Goal: Information Seeking & Learning: Find specific fact

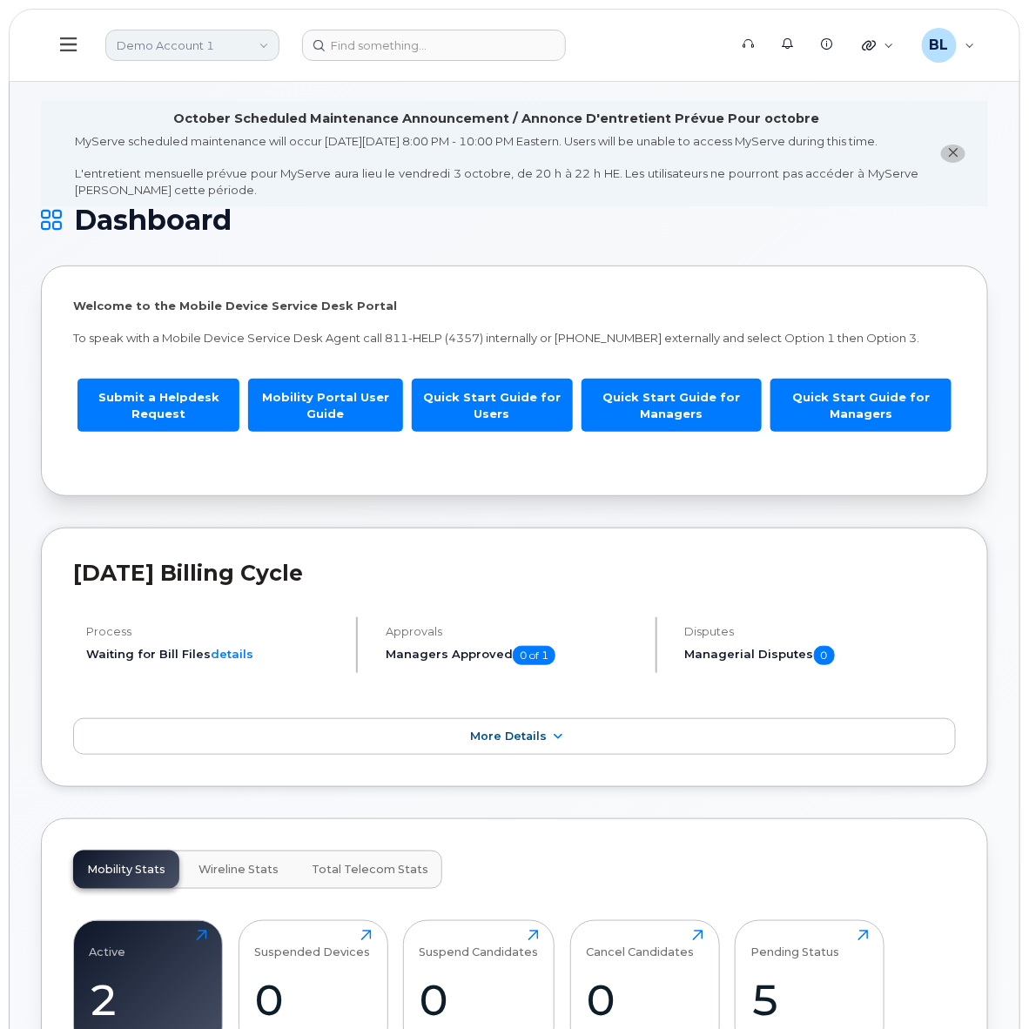
click at [259, 44] on link "Demo Account 1" at bounding box center [192, 45] width 174 height 31
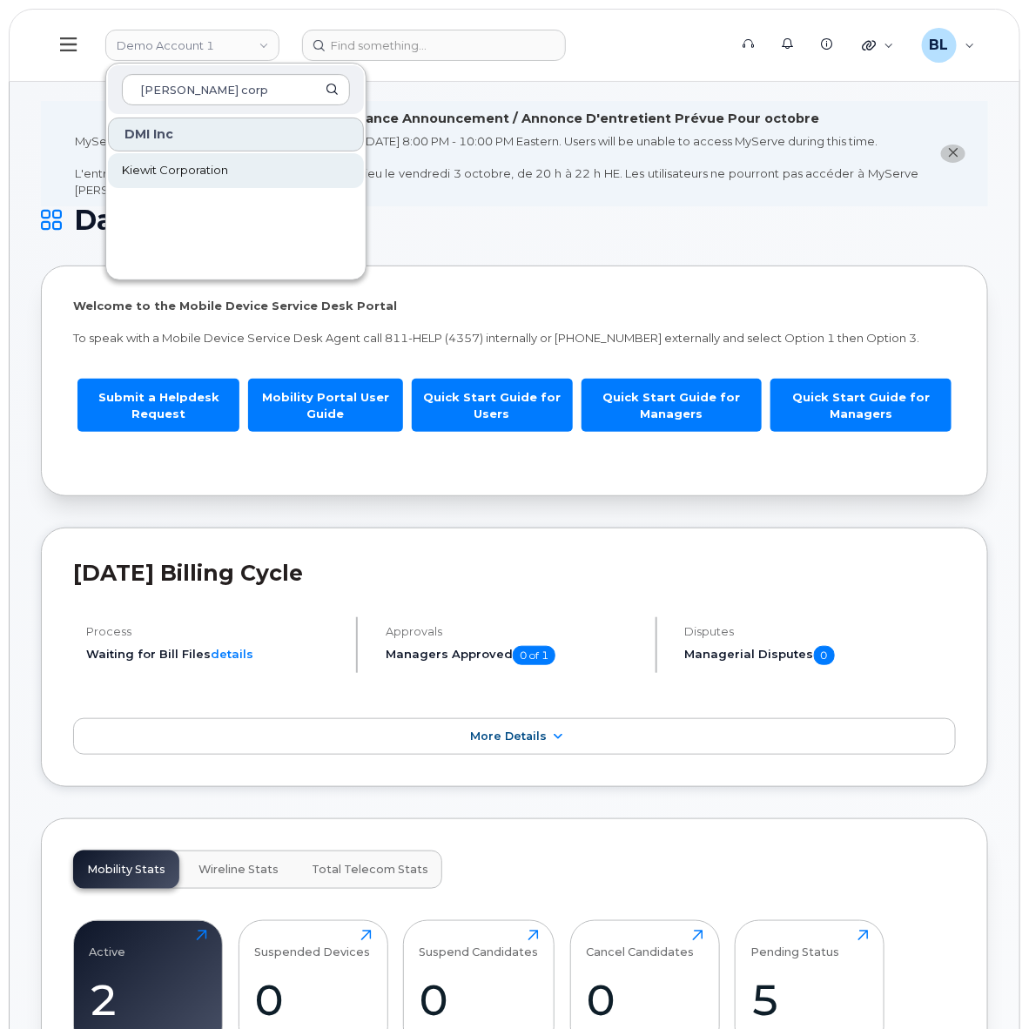
type input "kiewit corp"
click at [248, 179] on link "Kiewit Corporation" at bounding box center [236, 170] width 256 height 35
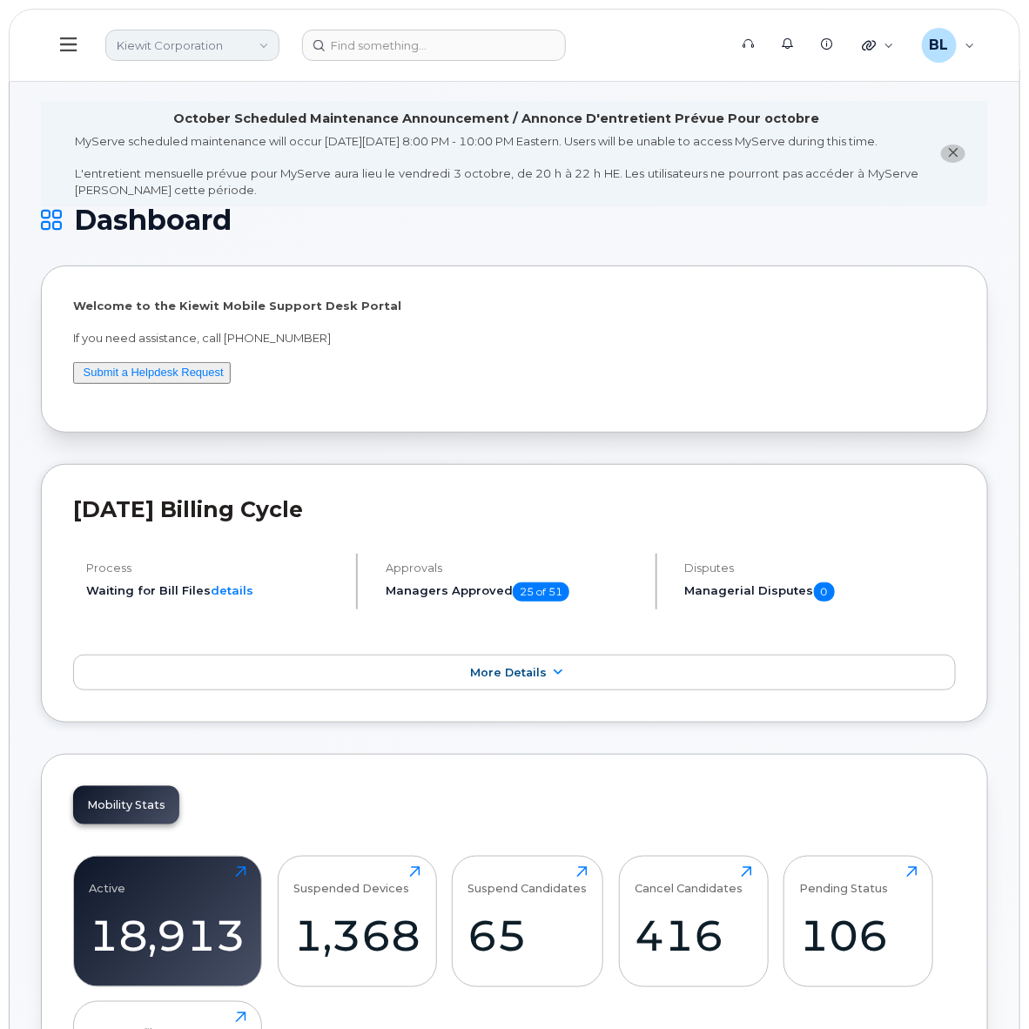
click at [222, 50] on link "Kiewit Corporation" at bounding box center [192, 45] width 174 height 31
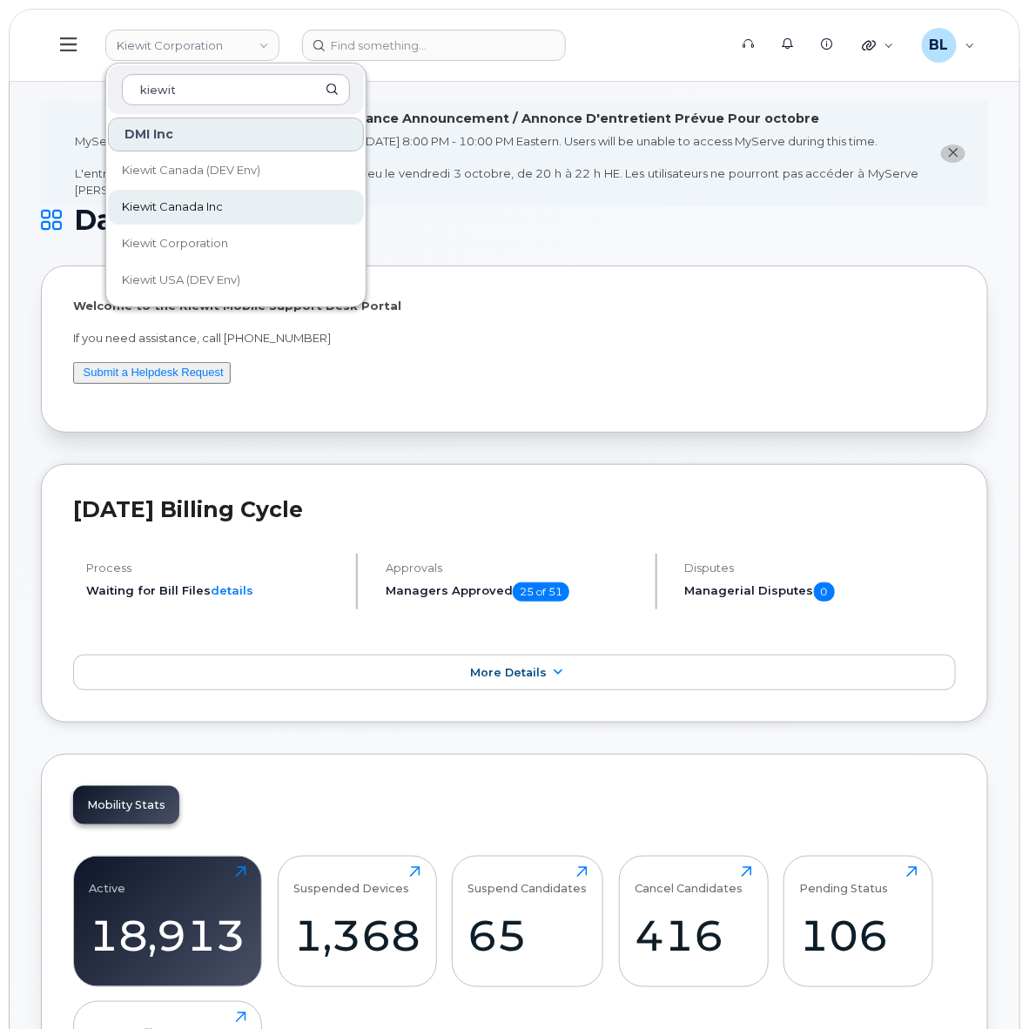
type input "kiewit"
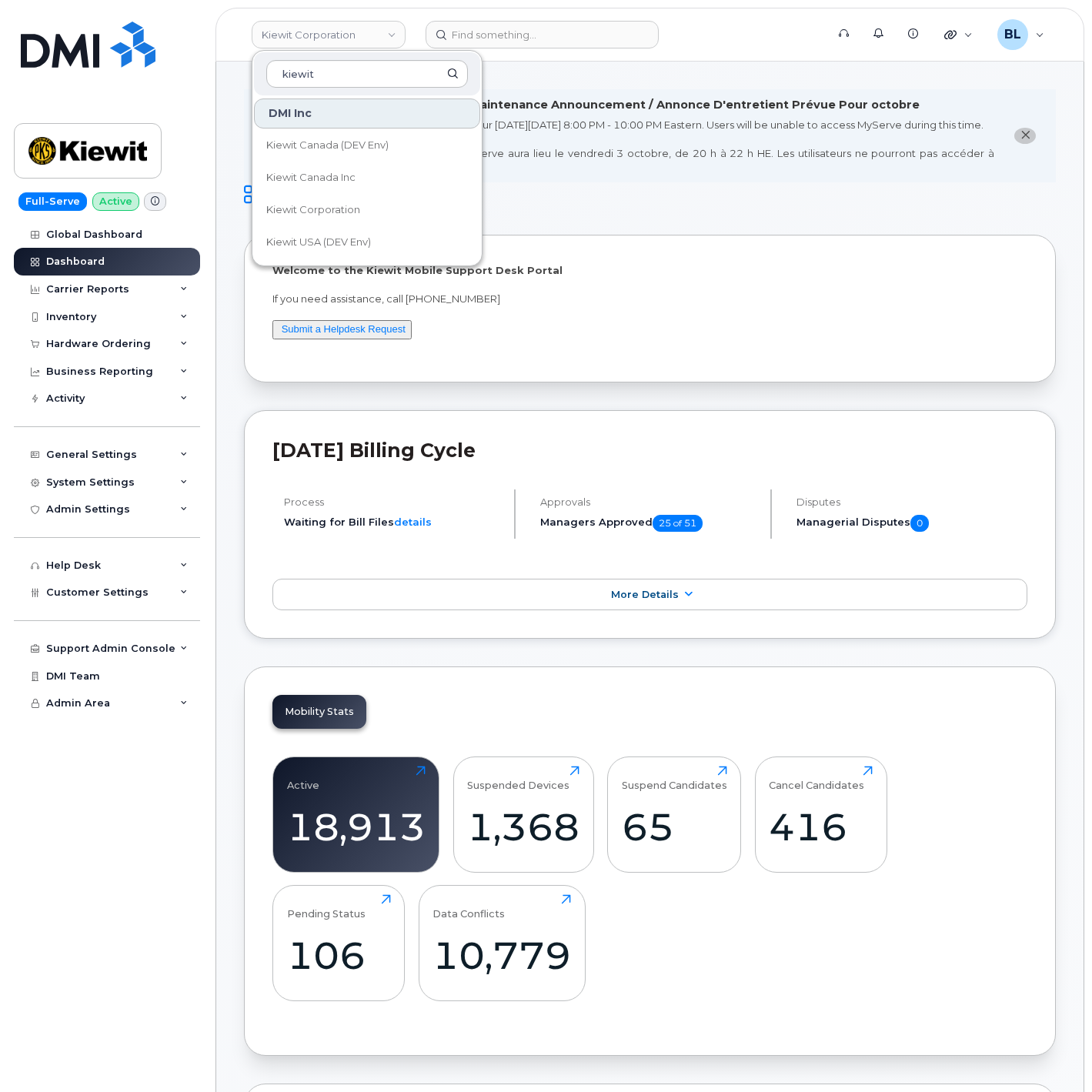
click at [599, 370] on div "Welcome to the [PERSON_NAME] Mobile Support Desk Portal If you need assistance,…" at bounding box center [650, 308] width 812 height 147
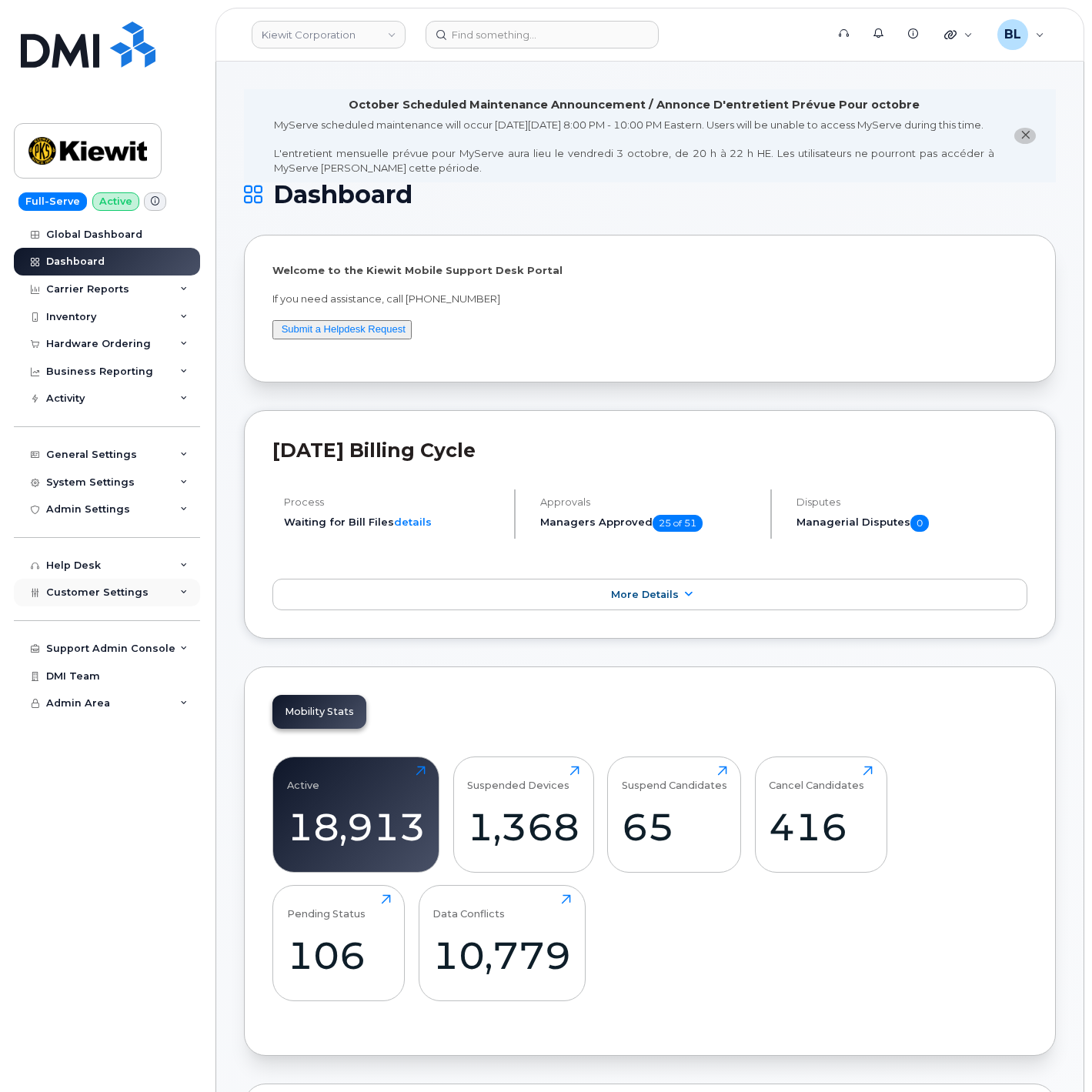
click at [139, 600] on div "Customer Settings" at bounding box center [107, 592] width 187 height 27
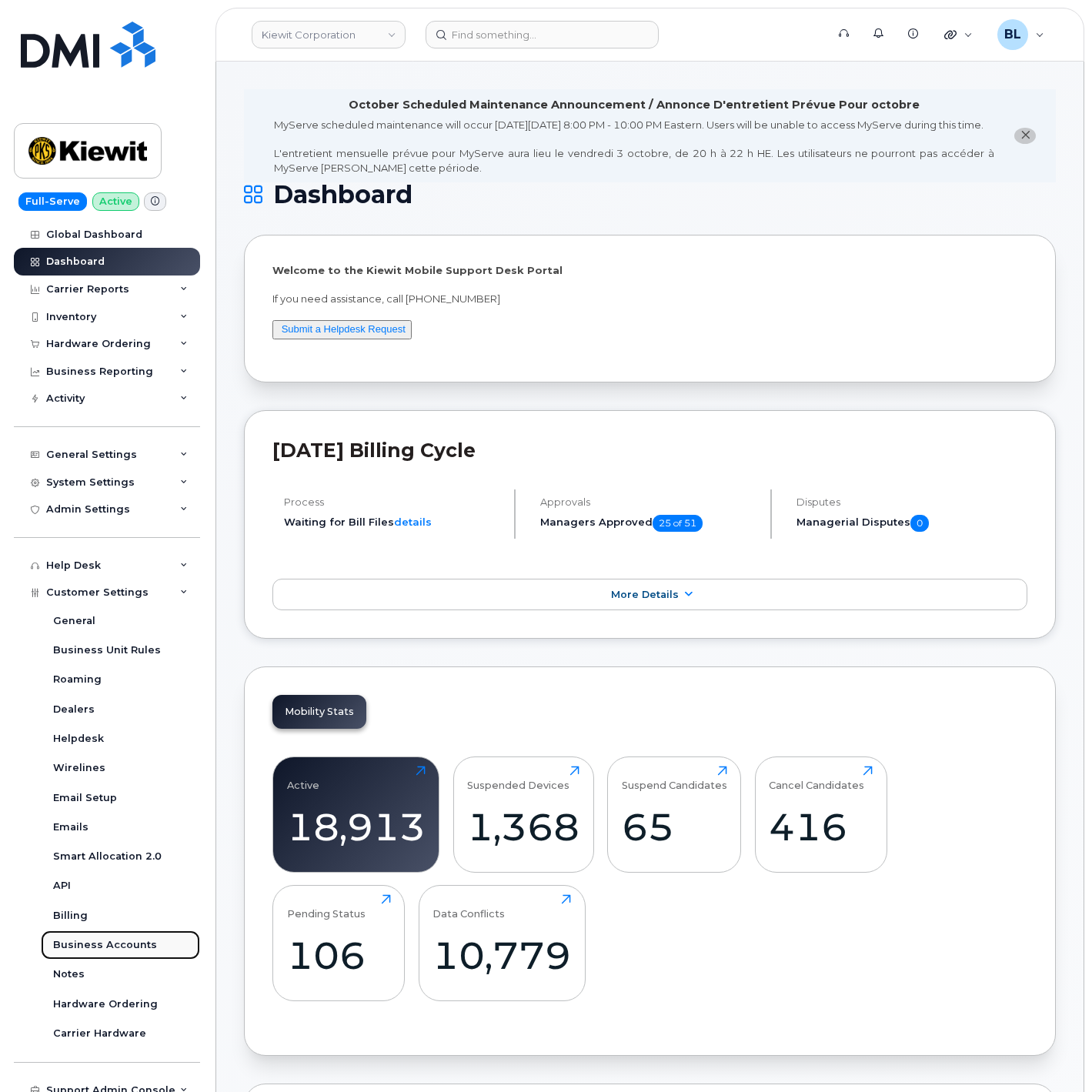
drag, startPoint x: 129, startPoint y: 940, endPoint x: 167, endPoint y: 931, distance: 39.1
click at [129, 909] on div "Business Accounts" at bounding box center [104, 945] width 103 height 14
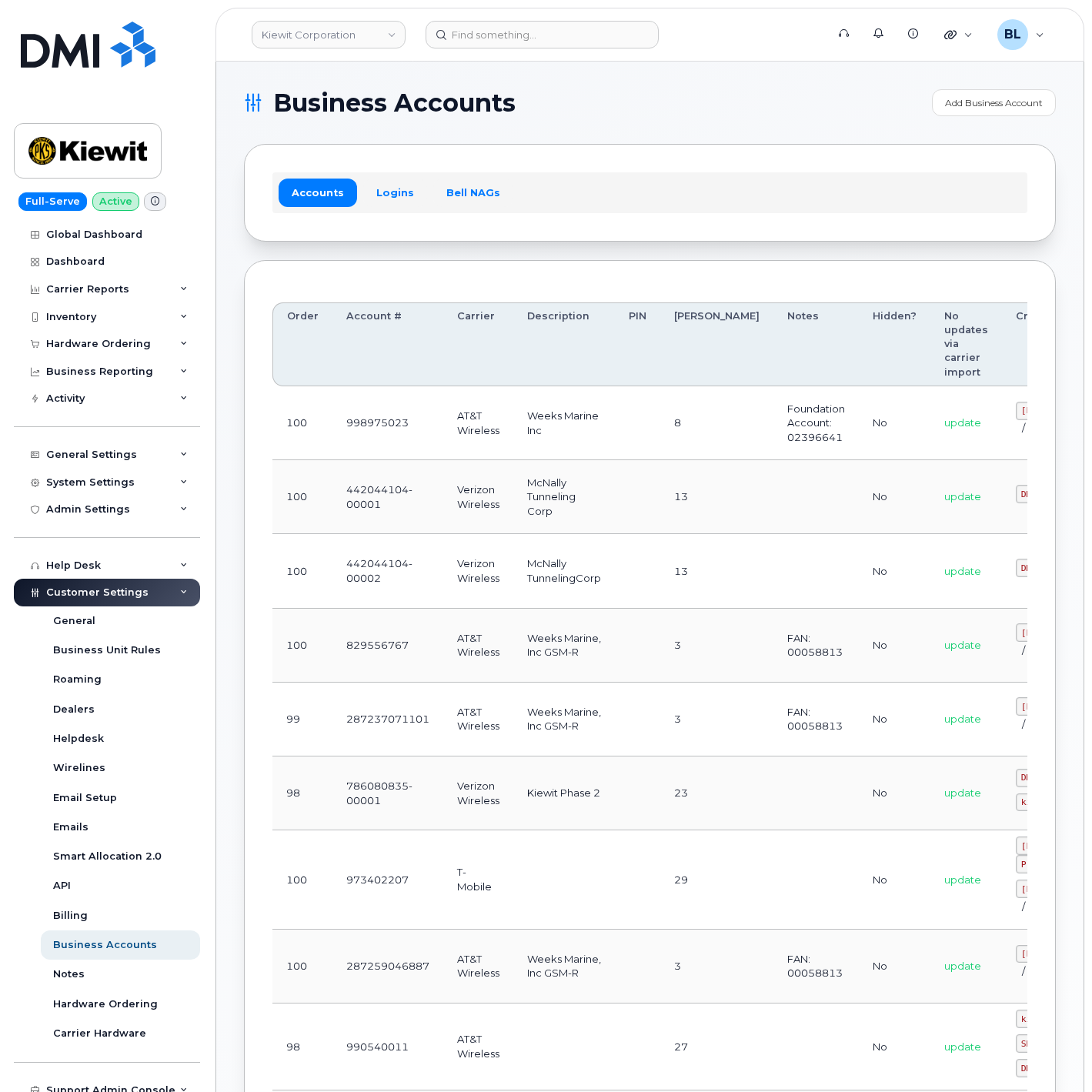
click at [649, 493] on td at bounding box center [637, 497] width 45 height 74
click at [613, 639] on td "Weeks Marine, Inc GSM-R" at bounding box center [563, 645] width 102 height 74
drag, startPoint x: 841, startPoint y: 656, endPoint x: 905, endPoint y: 672, distance: 66.0
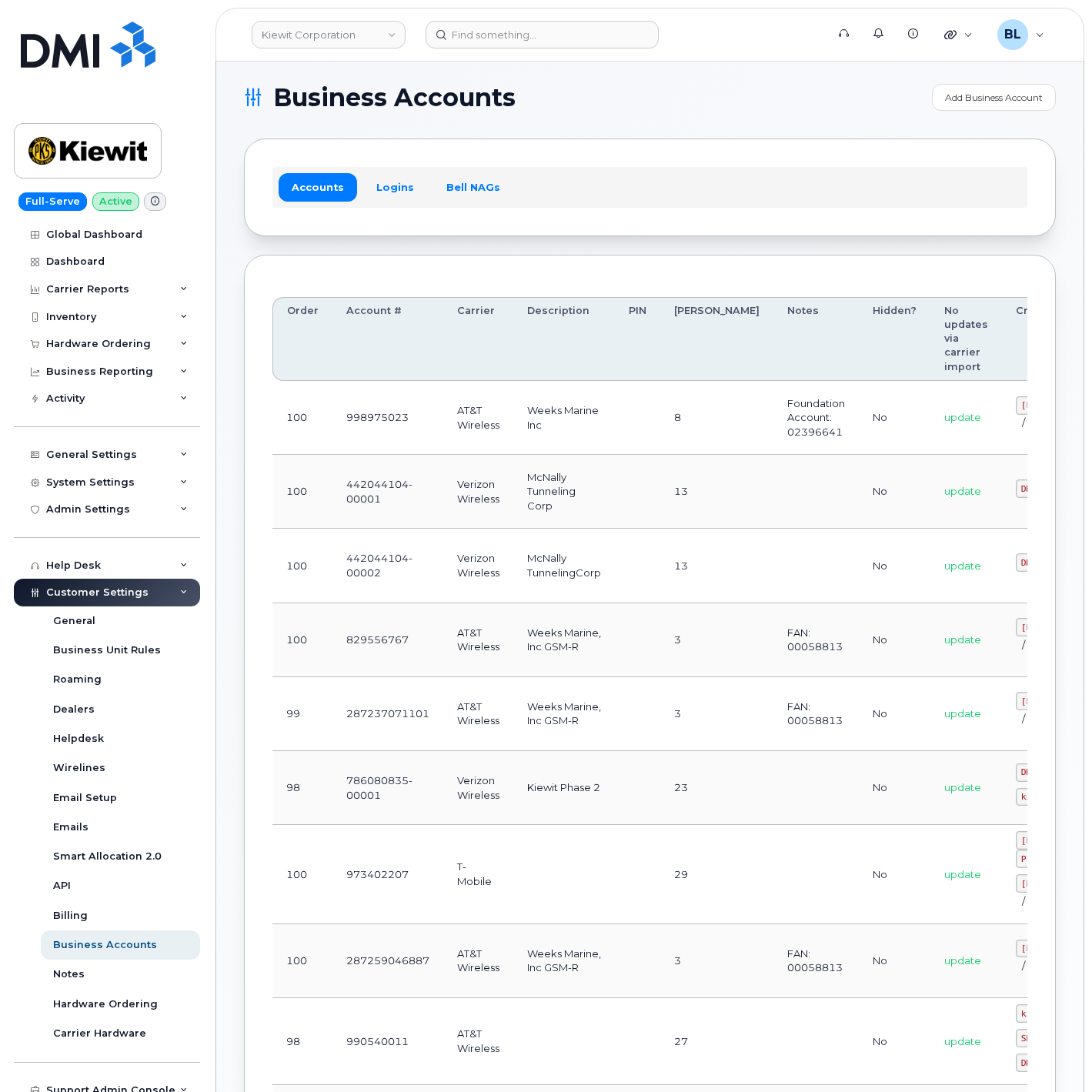
click at [643, 645] on td at bounding box center [637, 640] width 45 height 74
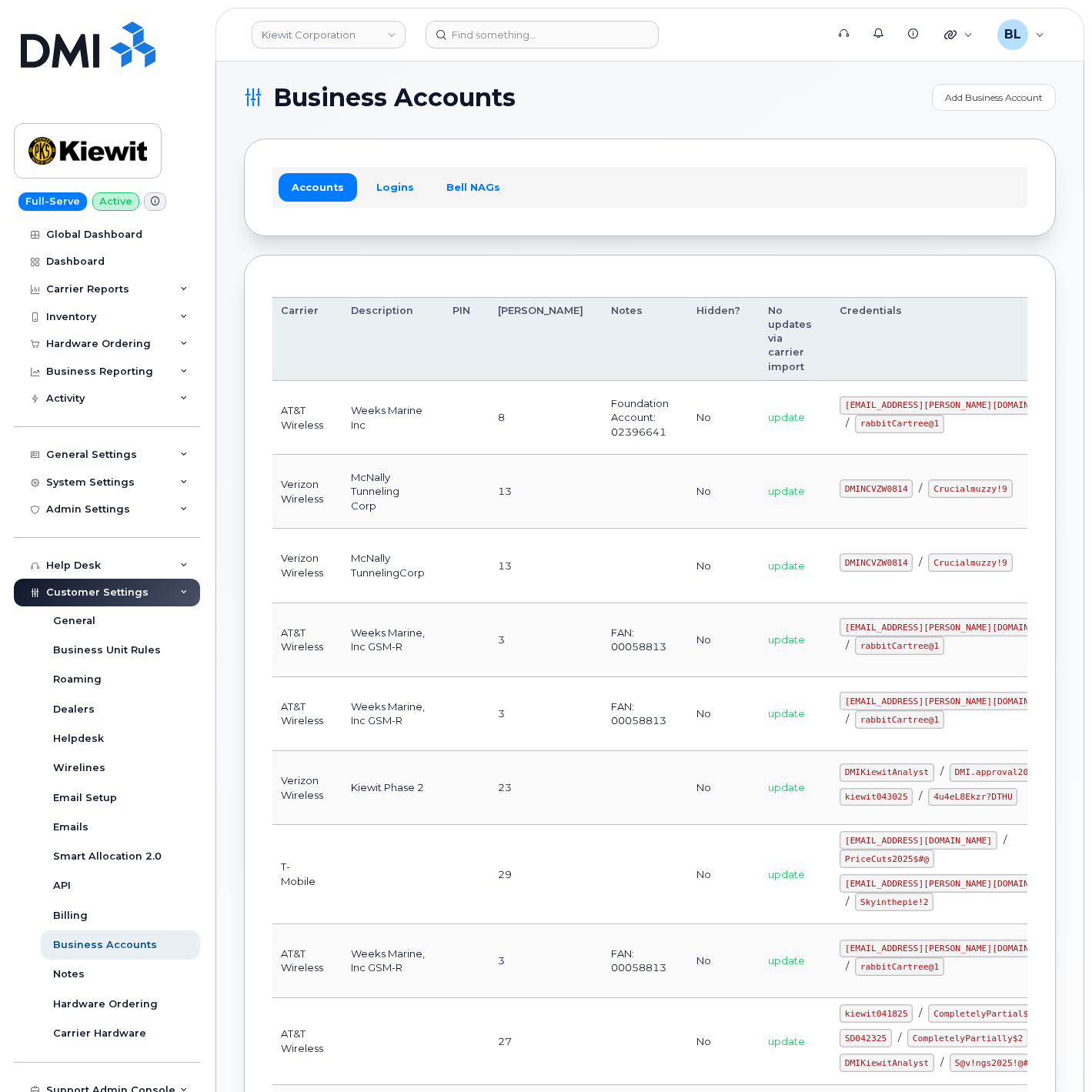
drag, startPoint x: 652, startPoint y: 602, endPoint x: 757, endPoint y: 607, distance: 105.1
drag, startPoint x: 767, startPoint y: 633, endPoint x: 868, endPoint y: 633, distance: 101.0
click at [868, 633] on td "[EMAIL_ADDRESS][PERSON_NAME][DOMAIN_NAME] / rabbitCartree@1" at bounding box center [951, 640] width 254 height 74
copy code "[EMAIL_ADDRESS][PERSON_NAME][DOMAIN_NAME]"
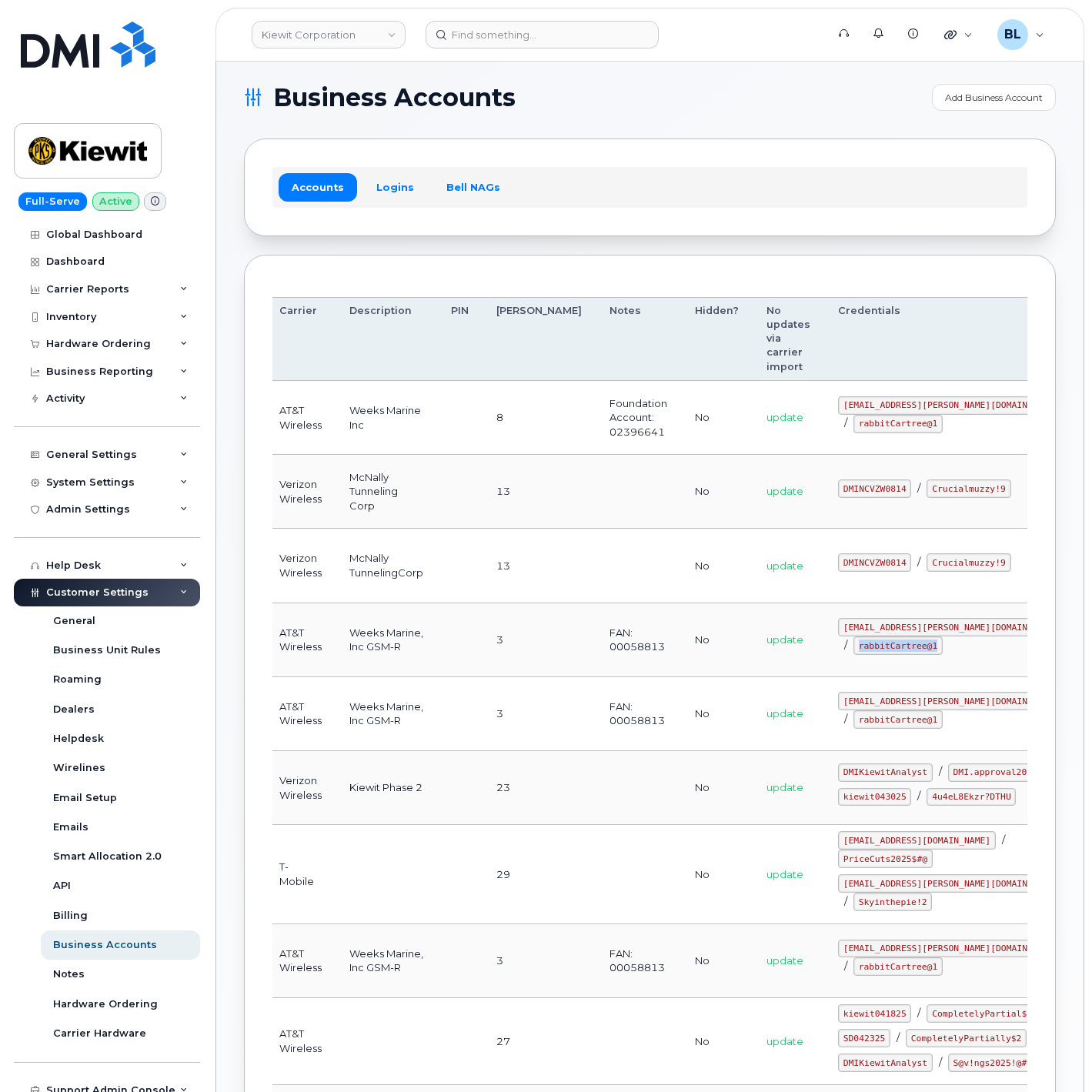
drag, startPoint x: 771, startPoint y: 653, endPoint x: 847, endPoint y: 656, distance: 76.1
click at [853, 654] on code "rabbitCartree@1" at bounding box center [897, 645] width 89 height 19
copy code "rabbitCartree@1"
click at [602, 543] on td at bounding box center [638, 566] width 86 height 74
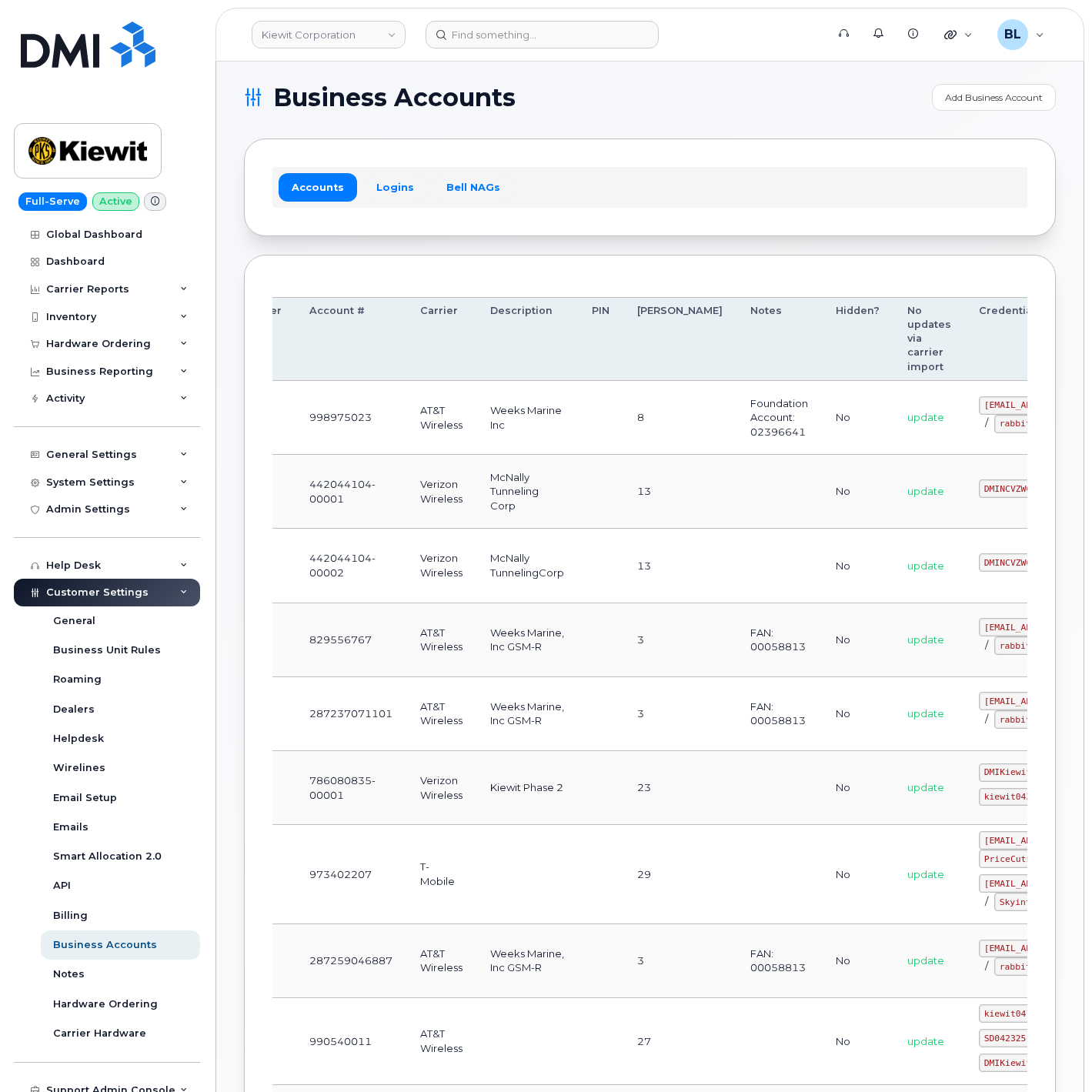
scroll to position [0, 0]
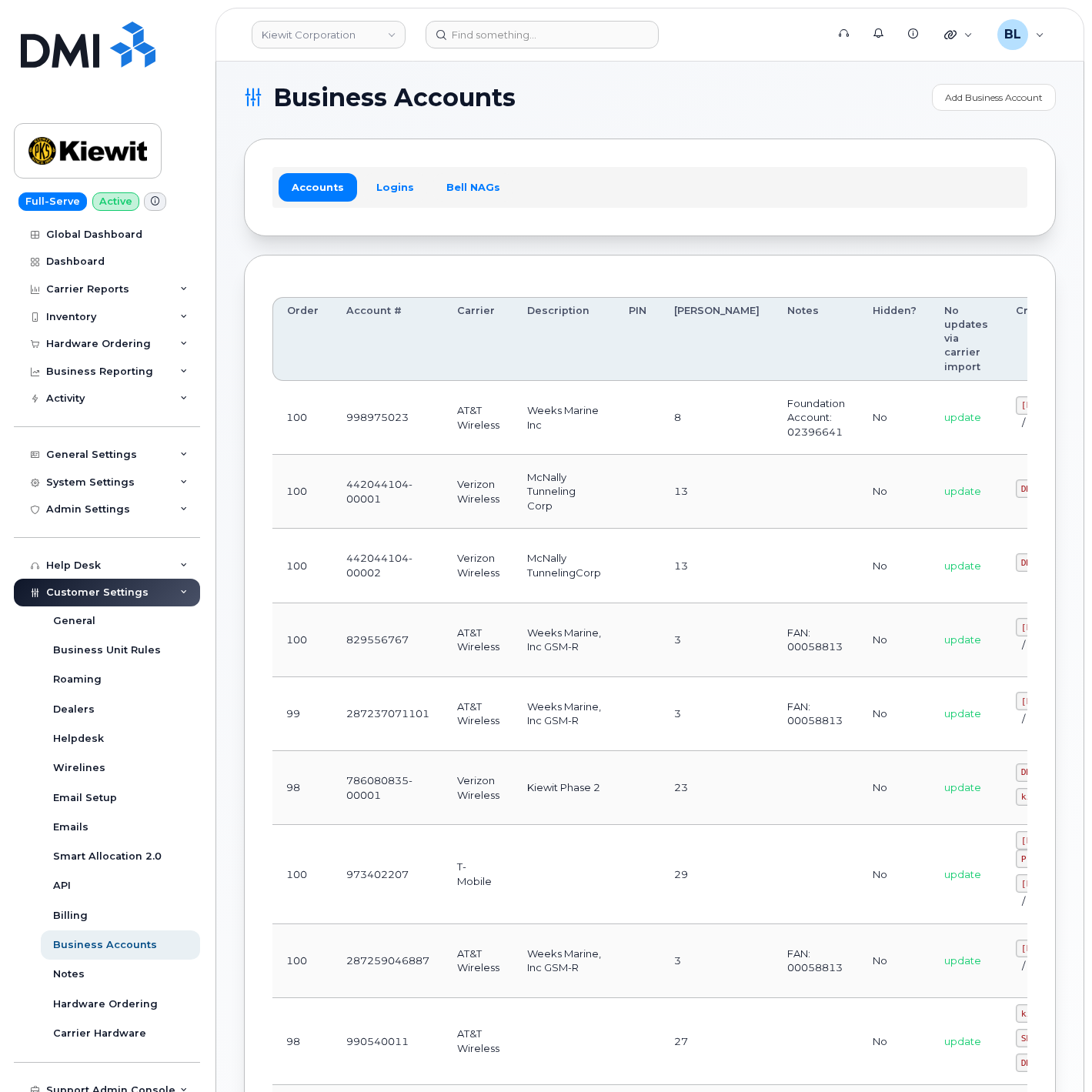
drag, startPoint x: 393, startPoint y: 601, endPoint x: 110, endPoint y: 584, distance: 283.5
drag, startPoint x: 356, startPoint y: 678, endPoint x: 364, endPoint y: 665, distance: 15.3
click at [356, 677] on td "829556767" at bounding box center [387, 640] width 111 height 74
click at [374, 642] on td "829556767" at bounding box center [387, 640] width 111 height 74
drag, startPoint x: 335, startPoint y: 647, endPoint x: 409, endPoint y: 647, distance: 74.0
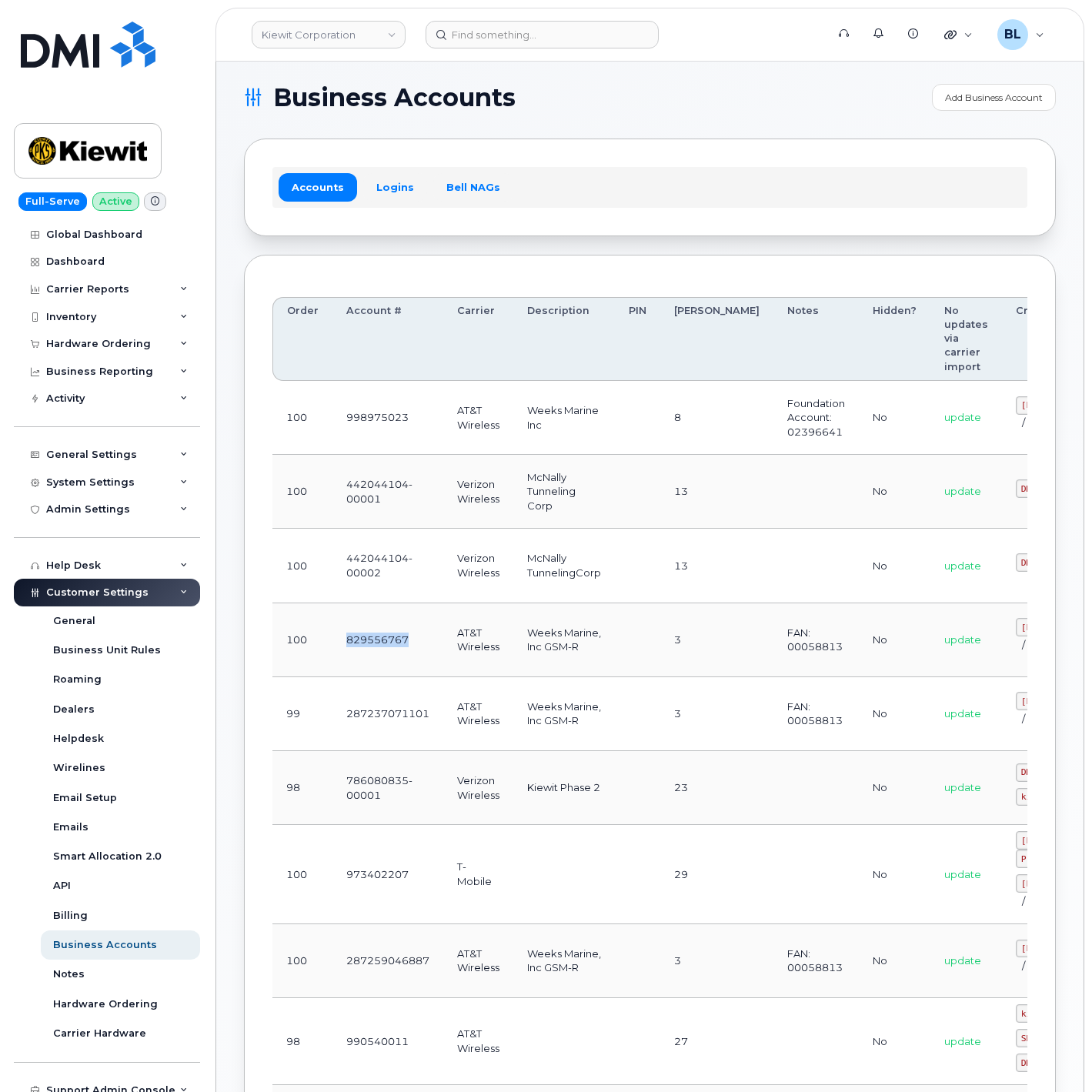
click at [409, 647] on td "829556767" at bounding box center [387, 640] width 111 height 74
copy td "829556767"
drag, startPoint x: 382, startPoint y: 725, endPoint x: 358, endPoint y: 727, distance: 24.1
click at [382, 725] on td "287237071101" at bounding box center [387, 714] width 111 height 74
drag, startPoint x: 338, startPoint y: 721, endPoint x: 428, endPoint y: 730, distance: 90.4
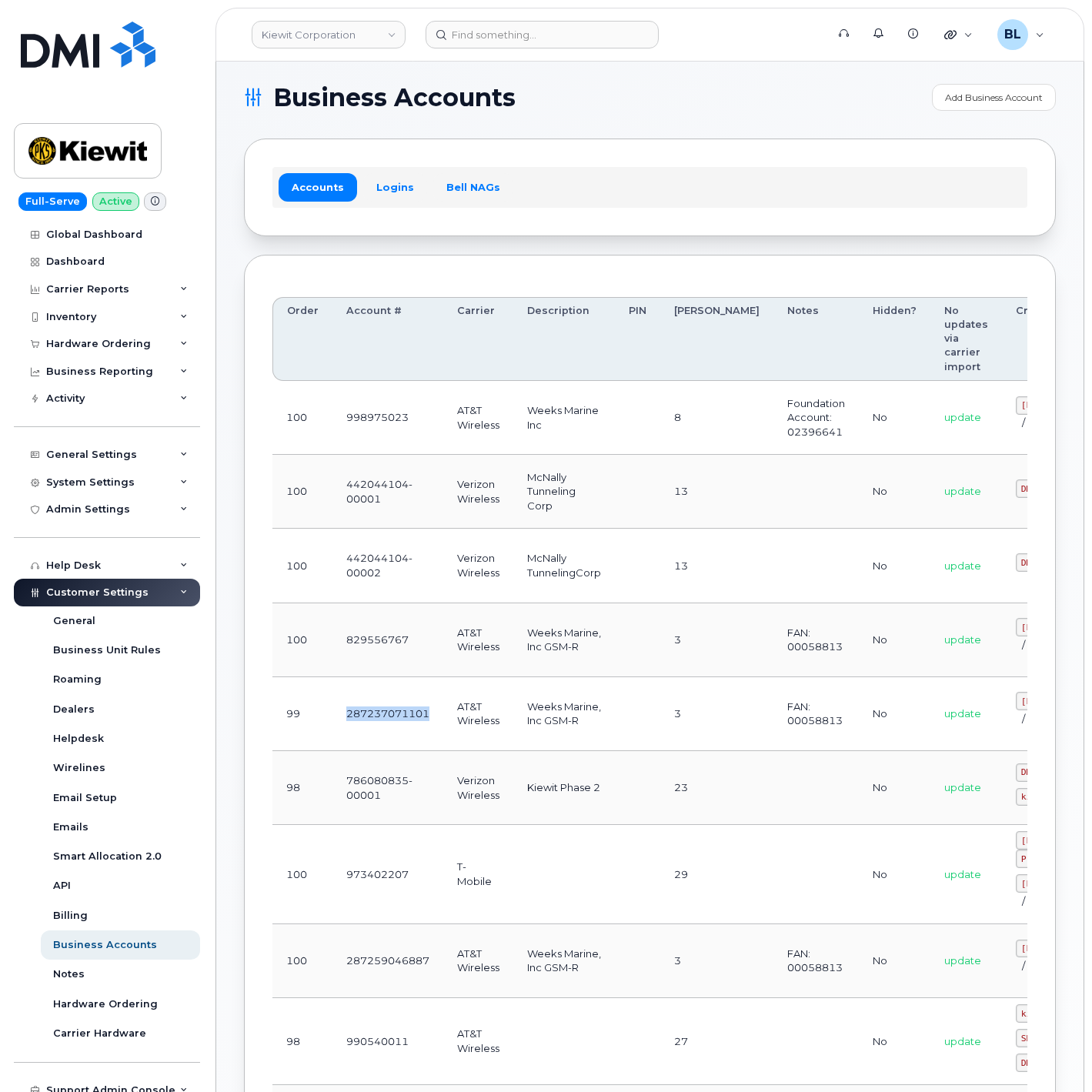
click at [428, 730] on td "287237071101" at bounding box center [387, 714] width 111 height 74
copy td "287237071101"
drag, startPoint x: 340, startPoint y: 1000, endPoint x: 431, endPoint y: 1006, distance: 91.2
click at [431, 909] on td "287259046887" at bounding box center [387, 961] width 111 height 74
copy td "287259046887"
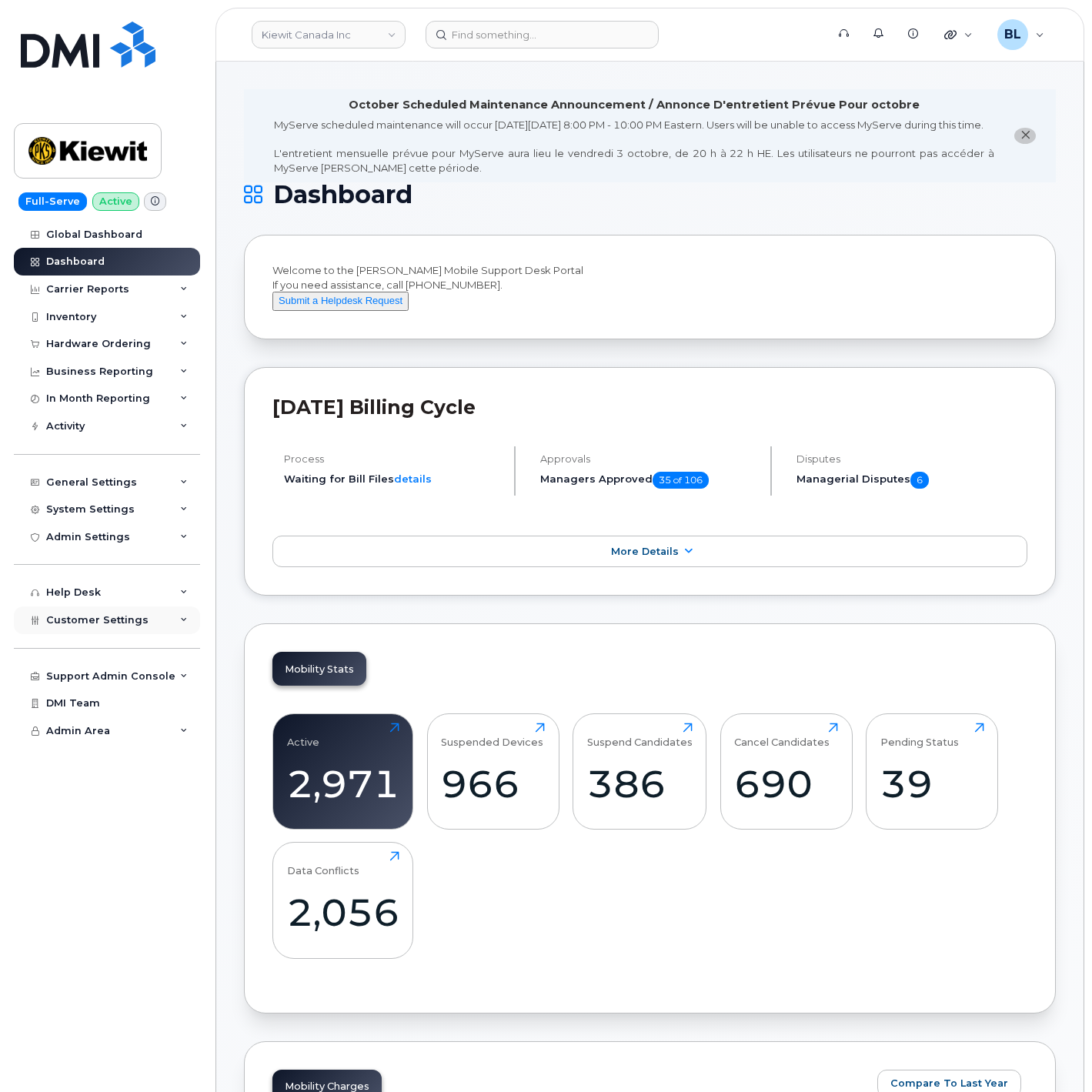
click at [126, 621] on span "Customer Settings" at bounding box center [97, 619] width 103 height 11
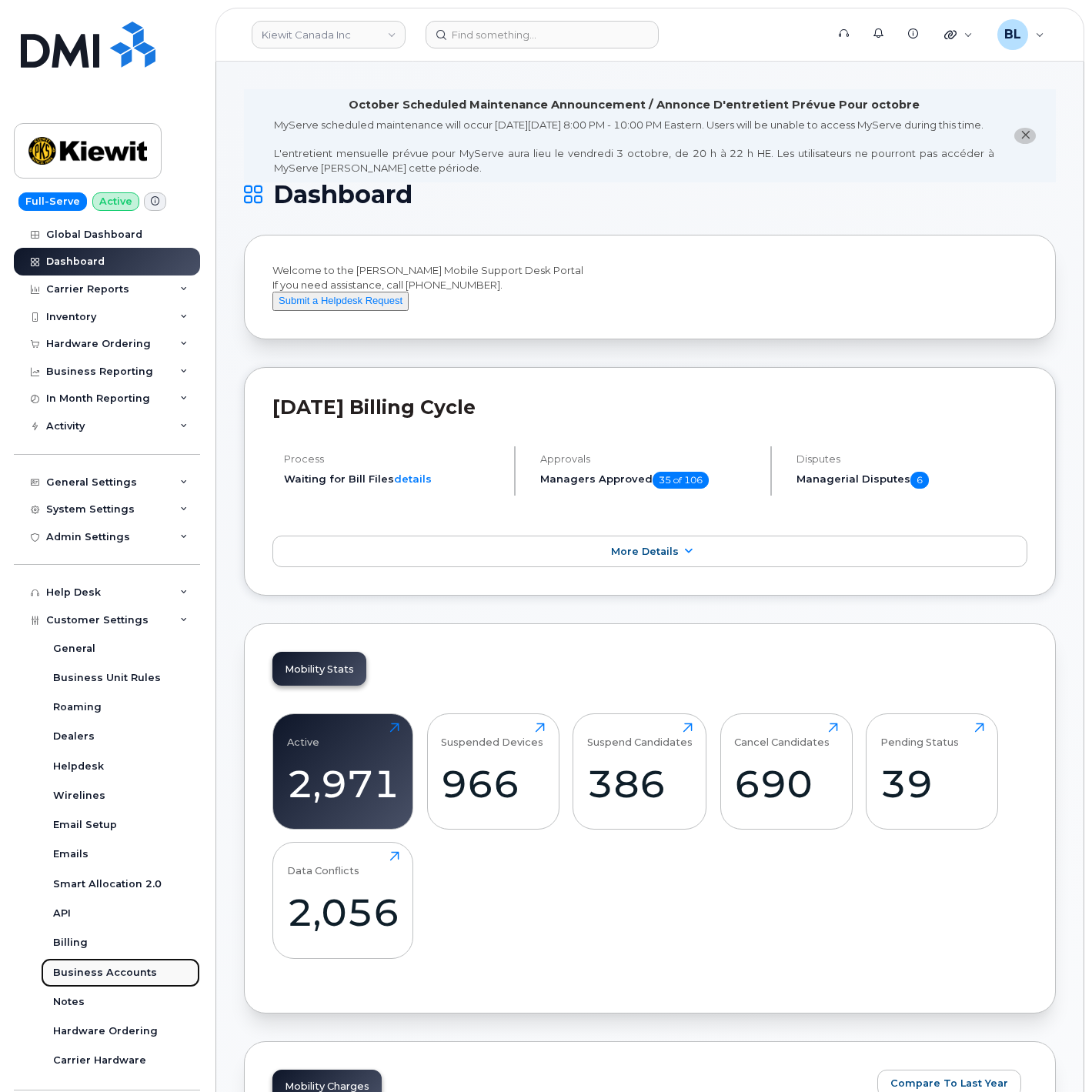
click at [141, 909] on div "Business Accounts" at bounding box center [104, 973] width 103 height 14
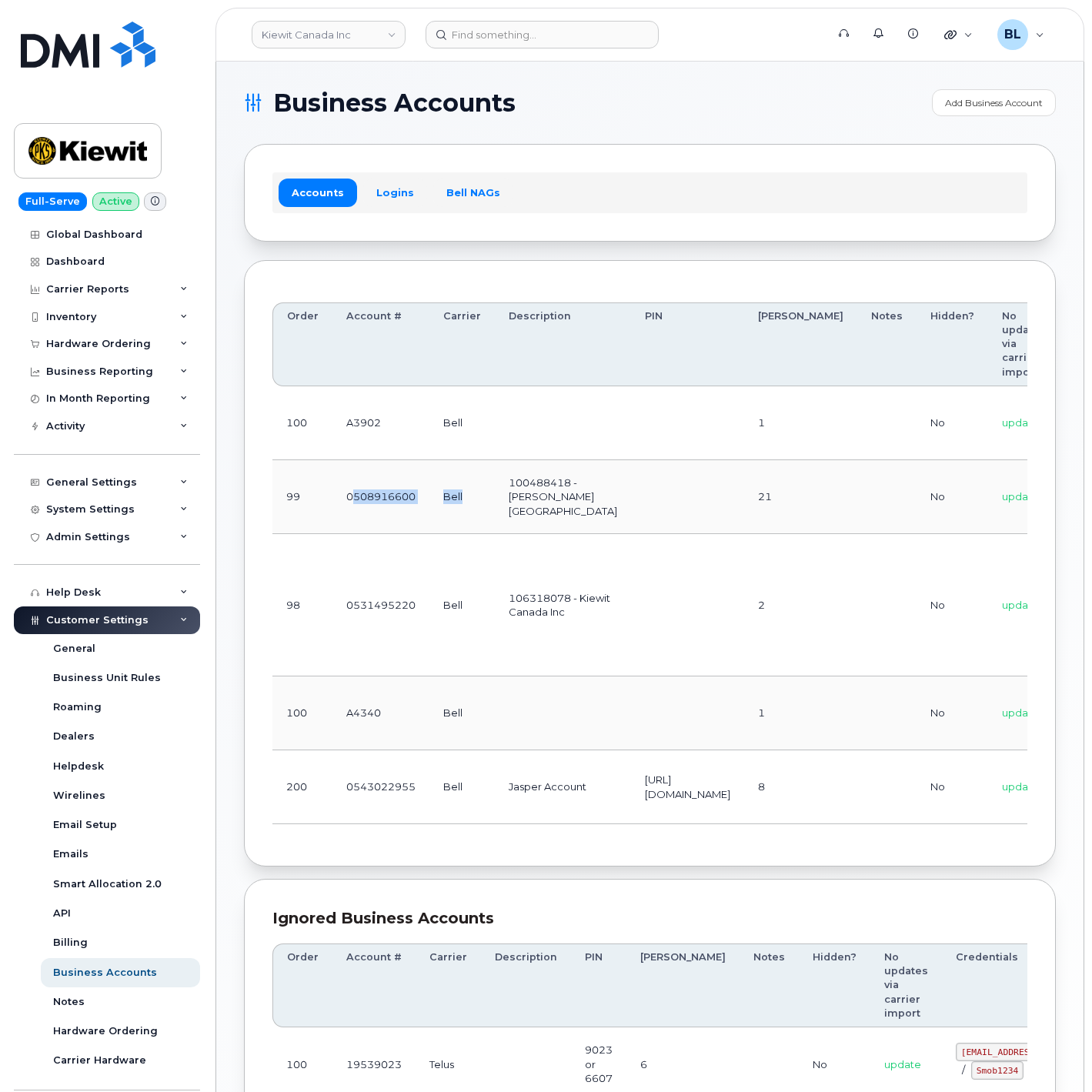
drag, startPoint x: 352, startPoint y: 501, endPoint x: 476, endPoint y: 501, distance: 124.0
click at [476, 501] on tr "99 0508916600 Bell 100488418 - McNally Canada 21 No update Edit Delete" at bounding box center [803, 497] width 1062 height 74
drag, startPoint x: 476, startPoint y: 501, endPoint x: 391, endPoint y: 500, distance: 85.0
click at [381, 500] on td "0508916600" at bounding box center [381, 497] width 97 height 74
click at [353, 504] on td "0508916600" at bounding box center [381, 497] width 97 height 74
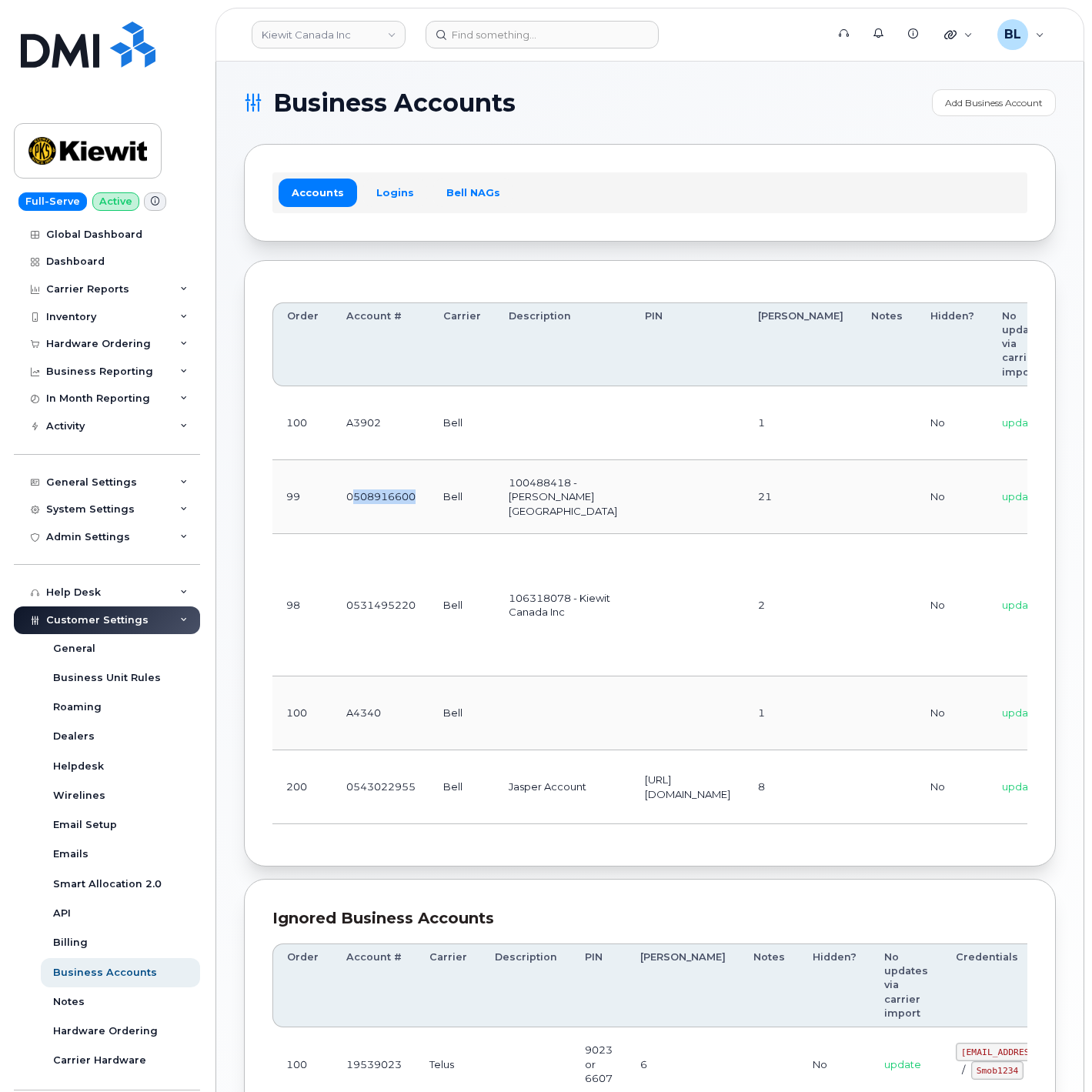
drag, startPoint x: 349, startPoint y: 504, endPoint x: 414, endPoint y: 500, distance: 65.1
click at [414, 500] on td "0508916600" at bounding box center [381, 497] width 97 height 74
copy td "508916600"
drag, startPoint x: 409, startPoint y: 592, endPoint x: 423, endPoint y: 520, distance: 73.3
click at [409, 592] on td "0531495220" at bounding box center [381, 605] width 97 height 142
